Goal: Navigation & Orientation: Find specific page/section

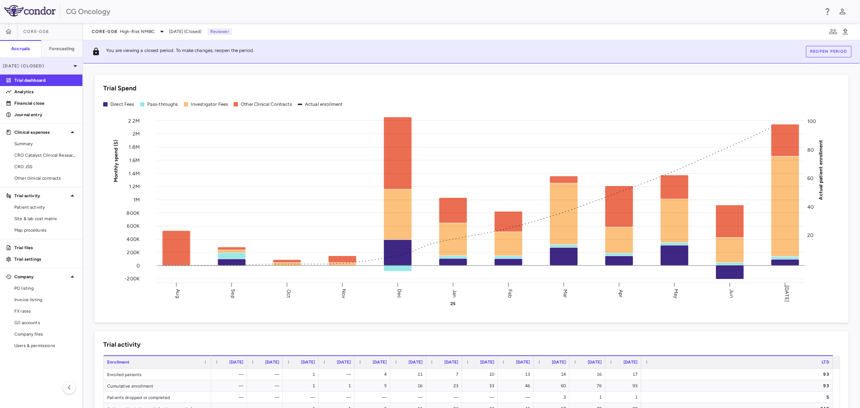
click at [72, 63] on icon at bounding box center [75, 66] width 9 height 9
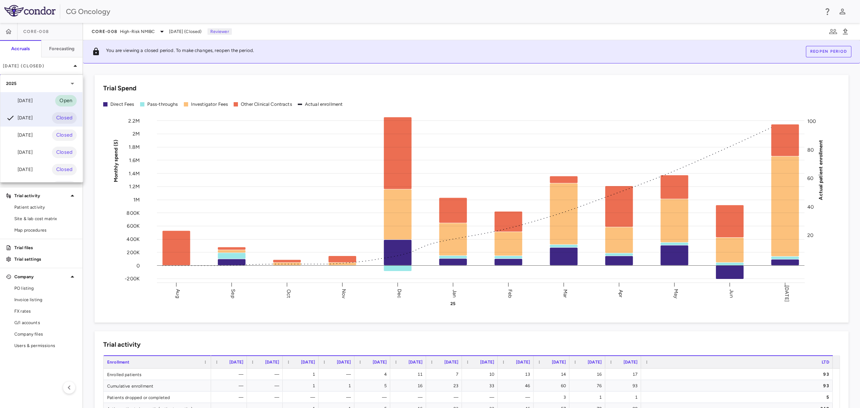
click at [25, 101] on div "[DATE]" at bounding box center [19, 100] width 27 height 9
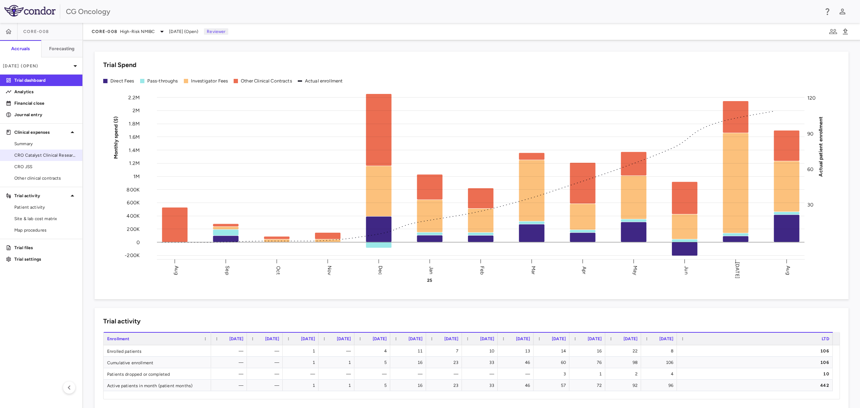
click at [32, 157] on span "CRO Catalyst Clinical Research" at bounding box center [45, 155] width 62 height 6
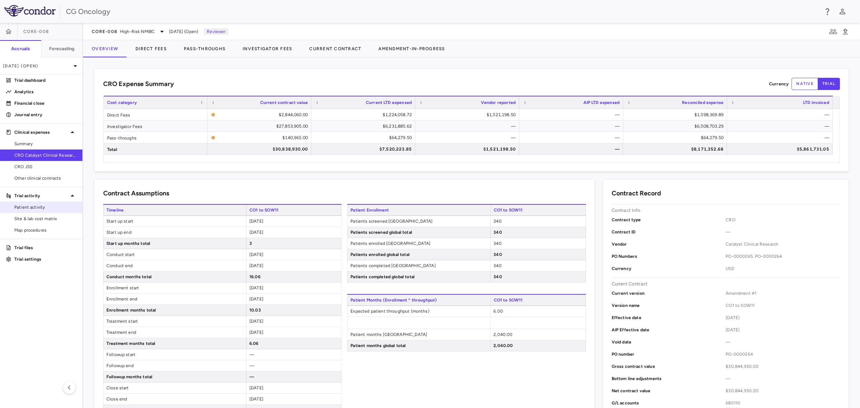
click at [28, 209] on span "Patient activity" at bounding box center [45, 207] width 62 height 6
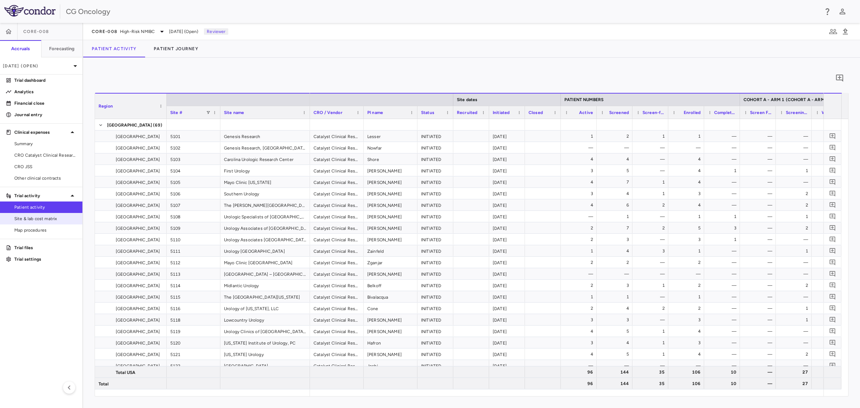
click at [28, 218] on span "Site & lab cost matrix" at bounding box center [45, 218] width 62 height 6
